Goal: Transaction & Acquisition: Book appointment/travel/reservation

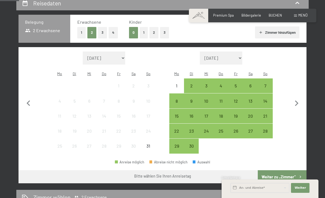
scroll to position [108, 0]
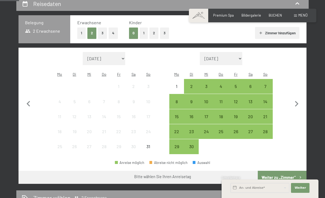
click at [264, 84] on div "7" at bounding box center [266, 91] width 14 height 14
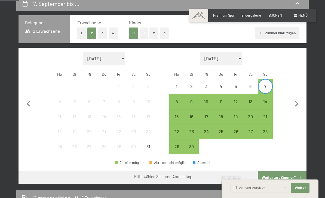
click at [236, 99] on div "12" at bounding box center [236, 106] width 14 height 14
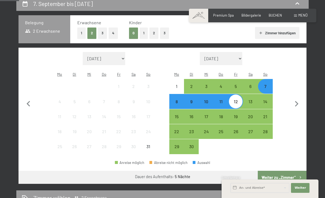
click at [273, 171] on button "Weiter zu „Zimmer“" at bounding box center [282, 177] width 49 height 13
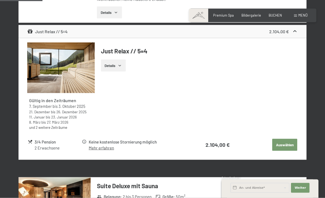
scroll to position [229, 0]
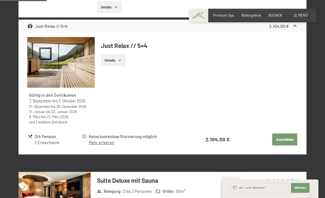
click at [276, 140] on button "Auswählen" at bounding box center [284, 139] width 25 height 12
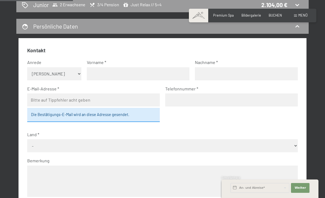
scroll to position [129, 0]
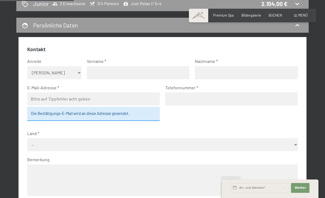
click at [36, 71] on select "Keine Angabe Frau [PERSON_NAME]" at bounding box center [54, 72] width 54 height 13
select select "f"
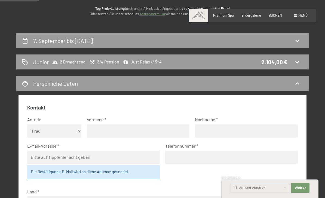
scroll to position [70, 0]
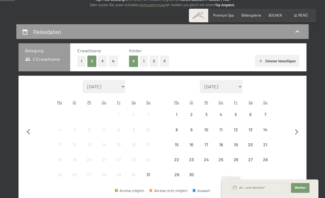
scroll to position [90, 0]
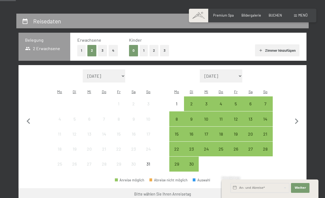
click at [263, 102] on div "7" at bounding box center [266, 109] width 14 height 14
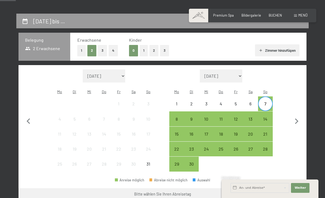
click at [235, 117] on div "12" at bounding box center [236, 124] width 14 height 14
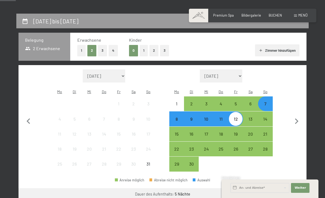
click at [272, 189] on button "Weiter zu „Zimmer“" at bounding box center [282, 194] width 49 height 13
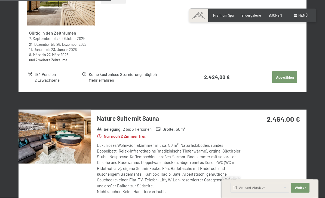
scroll to position [546, 0]
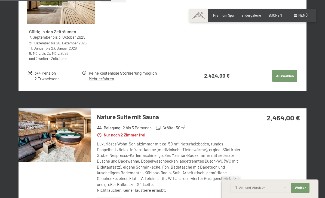
click at [45, 124] on img at bounding box center [55, 135] width 72 height 54
click at [308, 13] on div "Buchen Anfragen Premium Spa Bildergalerie BUCHEN Menü DE IT EN Gutschein Bilder…" at bounding box center [253, 15] width 110 height 5
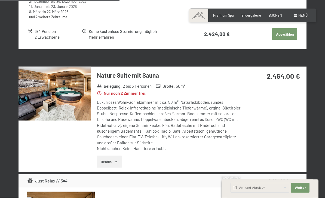
scroll to position [589, 0]
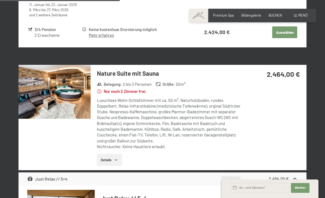
click at [31, 97] on img at bounding box center [55, 92] width 72 height 54
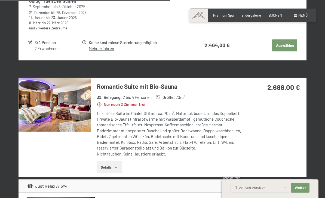
click at [35, 99] on img at bounding box center [55, 105] width 72 height 54
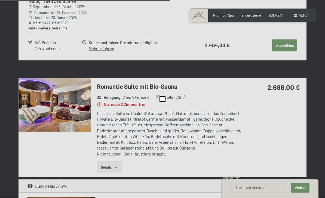
scroll to position [836, 0]
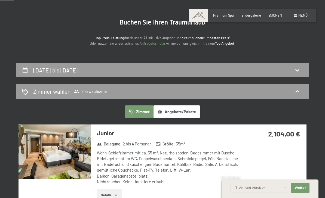
scroll to position [0, 0]
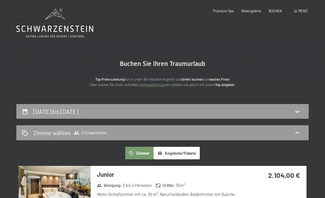
click at [31, 108] on div "7. September bis [DATE]" at bounding box center [163, 112] width 282 height 8
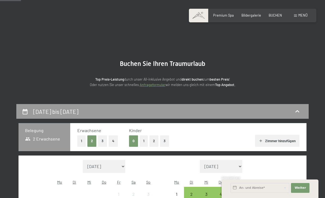
scroll to position [103, 0]
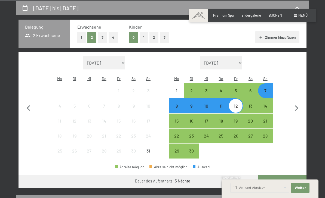
click at [193, 104] on div "9" at bounding box center [192, 111] width 14 height 14
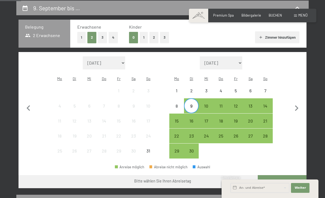
click at [237, 104] on div "12" at bounding box center [236, 111] width 14 height 14
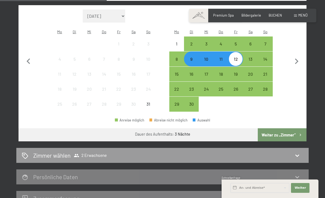
click at [270, 128] on button "Weiter zu „Zimmer“" at bounding box center [282, 134] width 49 height 13
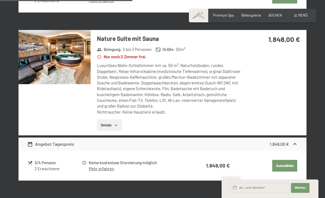
scroll to position [590, 0]
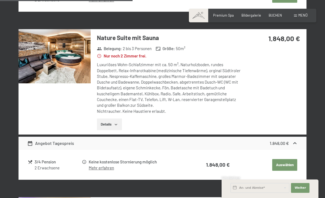
click at [25, 65] on img at bounding box center [55, 56] width 72 height 54
click at [317, 10] on div "9. September bis 12. September 2025 Zimmer wählen 2 Erwachsene Zimmer Angebote/…" at bounding box center [162, 137] width 325 height 1247
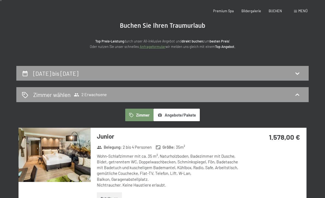
scroll to position [0, 0]
